Goal: Navigation & Orientation: Understand site structure

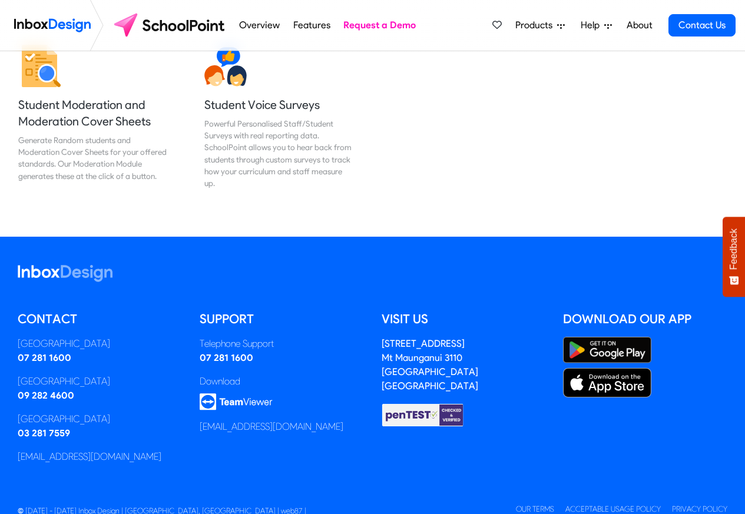
scroll to position [1550, 0]
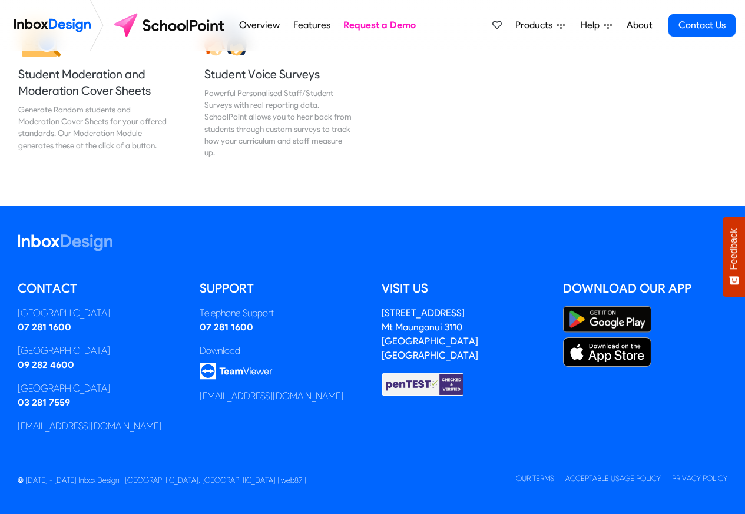
click at [639, 25] on link "About" at bounding box center [639, 26] width 32 height 24
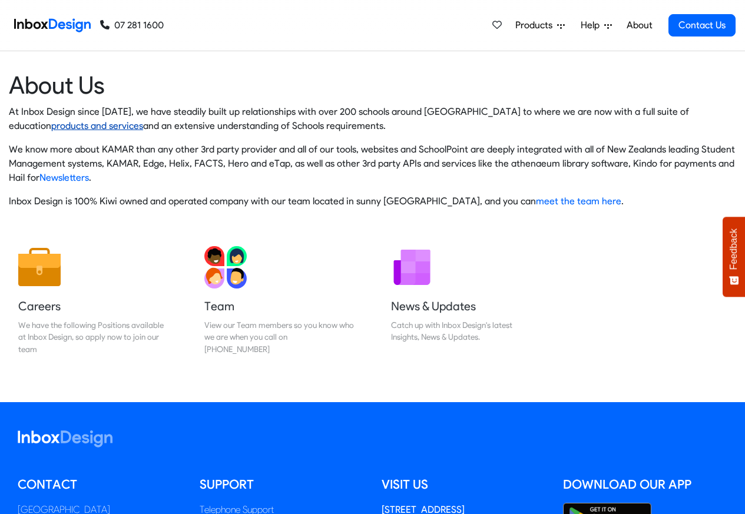
click at [143, 120] on link "products and services" at bounding box center [97, 125] width 92 height 11
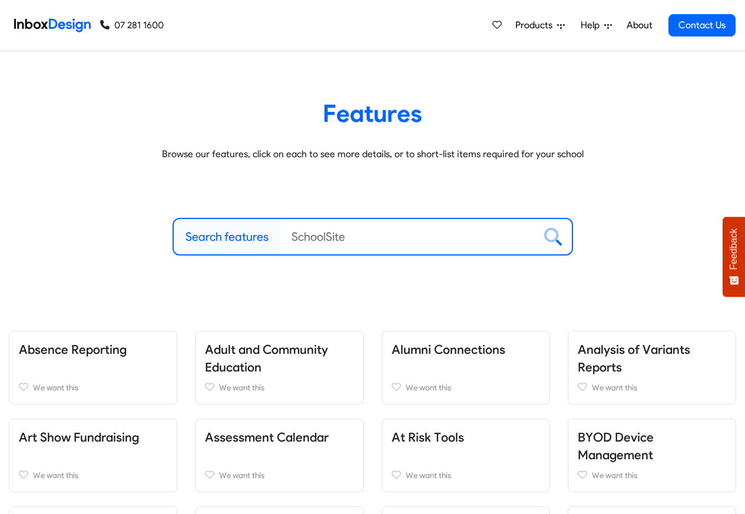
click at [51, 24] on img at bounding box center [52, 26] width 77 height 24
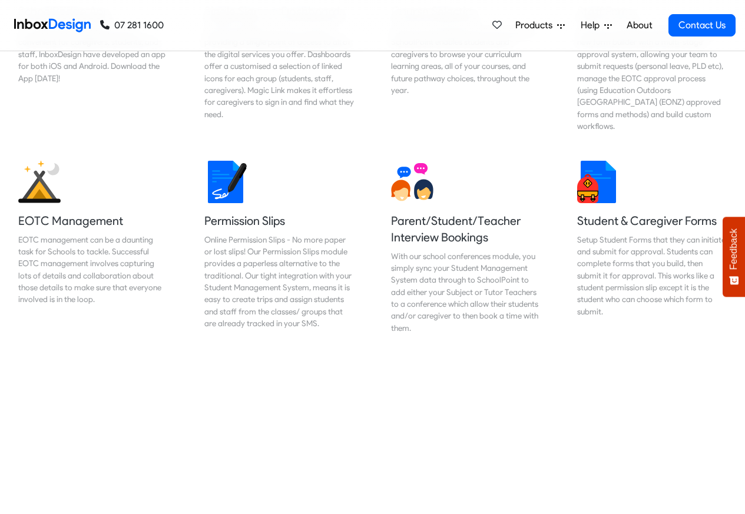
scroll to position [778, 0]
